Goal: Check status

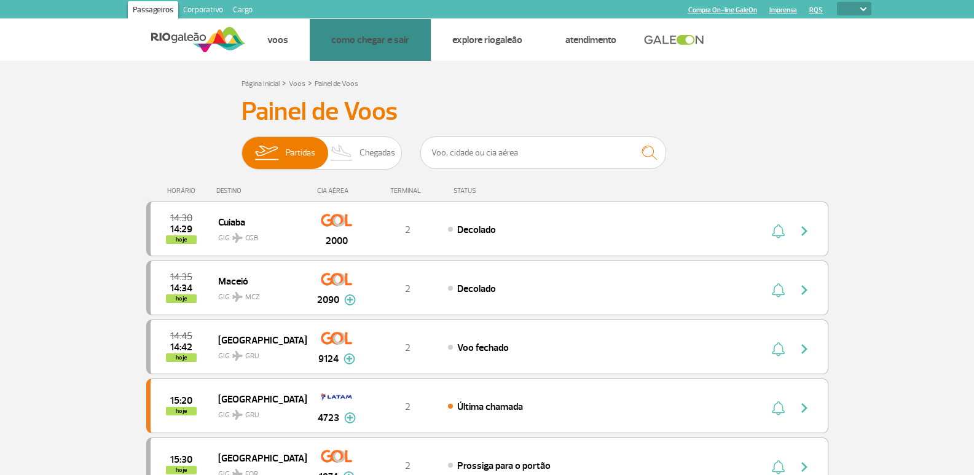
select select
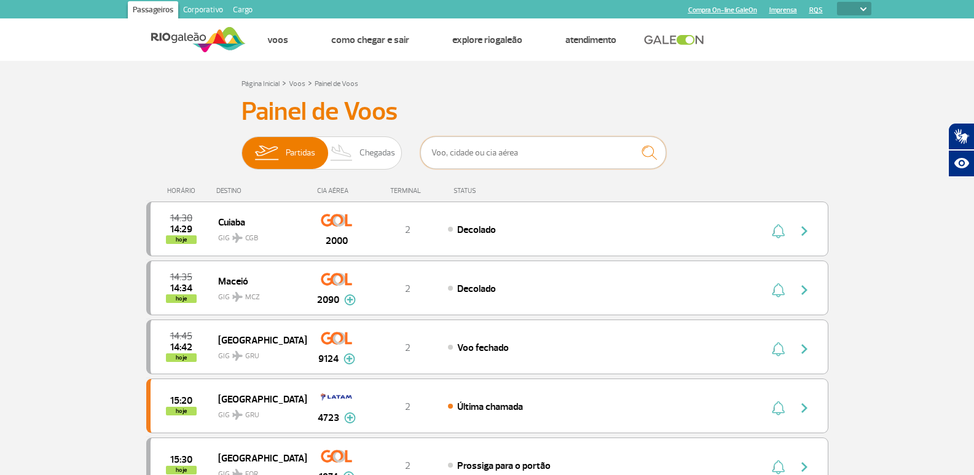
click at [499, 141] on input "text" at bounding box center [543, 152] width 246 height 33
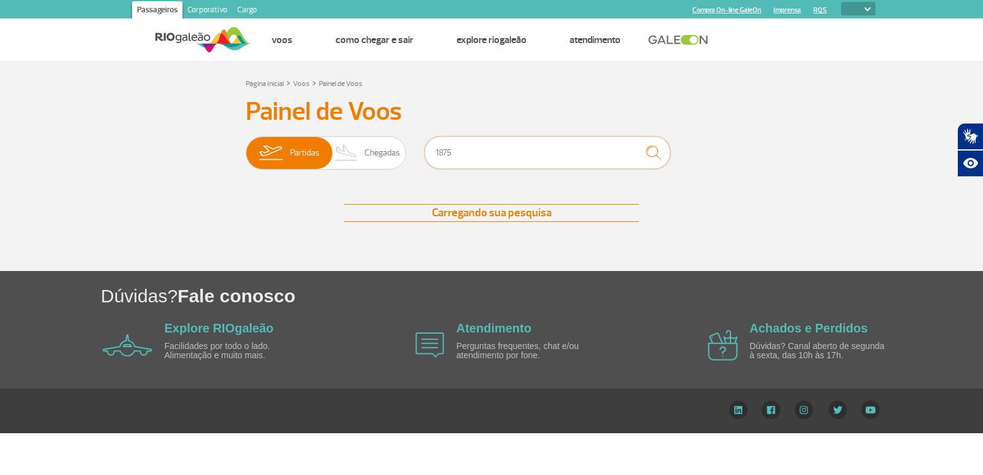
type input "1875"
click at [478, 149] on input "1875" at bounding box center [548, 152] width 246 height 33
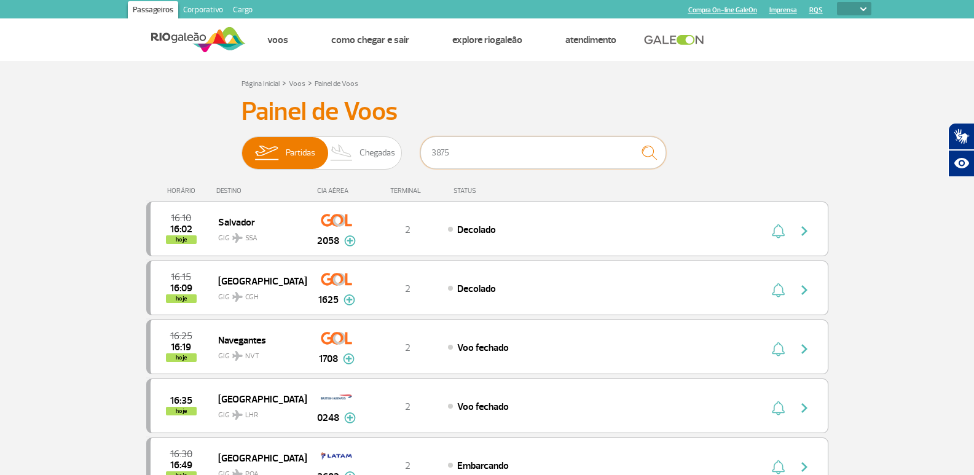
type input "3875"
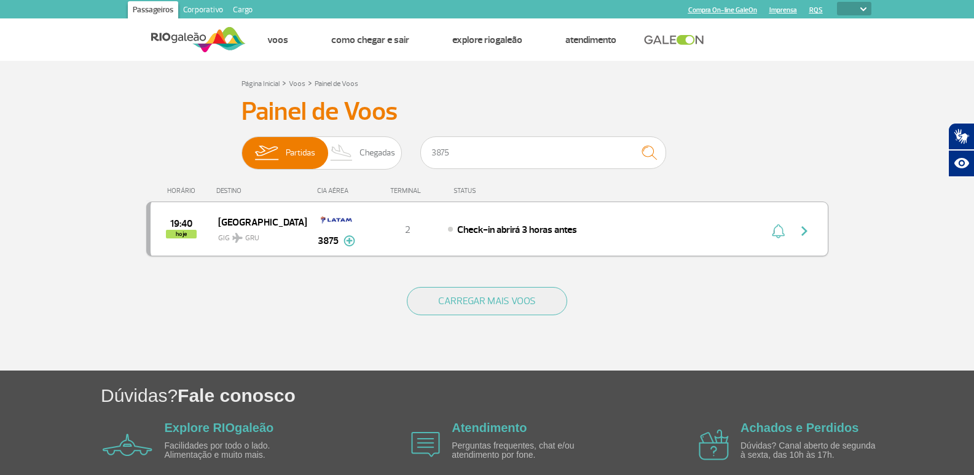
click at [463, 235] on span "Check-in abrirá 3 horas antes" at bounding box center [517, 230] width 120 height 12
